Goal: Find specific page/section: Find specific page/section

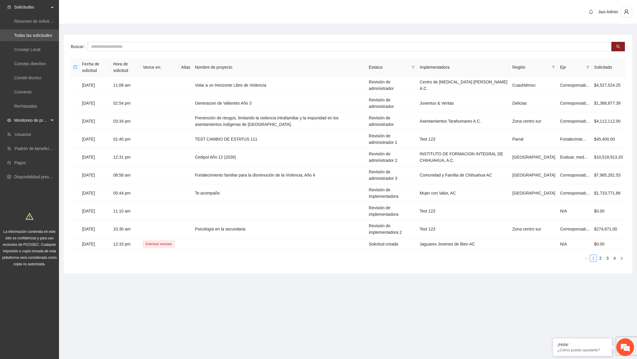
click at [41, 118] on span "Monitoreo de proyectos" at bounding box center [31, 120] width 35 height 12
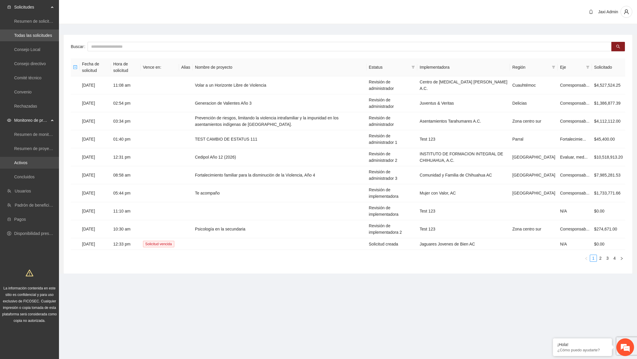
click at [27, 163] on link "Activos" at bounding box center [20, 162] width 13 height 5
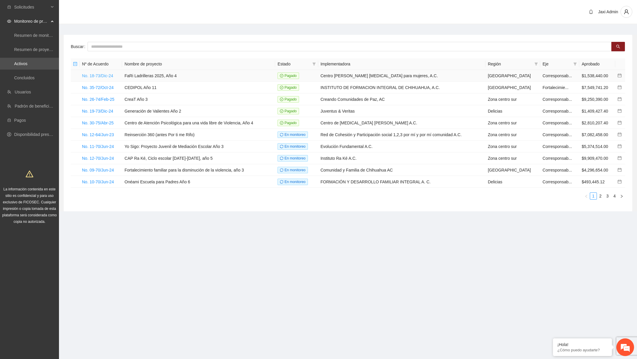
click at [111, 77] on link "No. 18-73/Dic-24" at bounding box center [97, 75] width 31 height 5
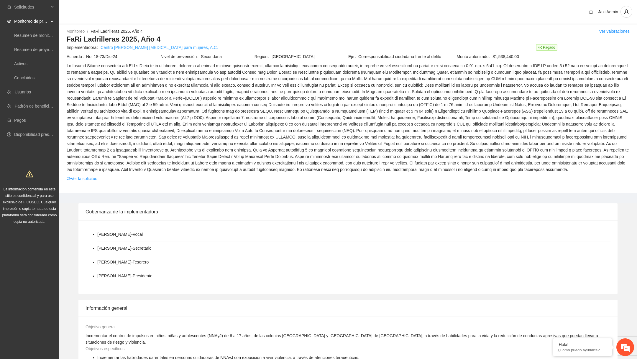
click at [170, 48] on link "Centro Joshua orientación para mujeres, A.C." at bounding box center [159, 47] width 117 height 6
